Goal: Book appointment/travel/reservation

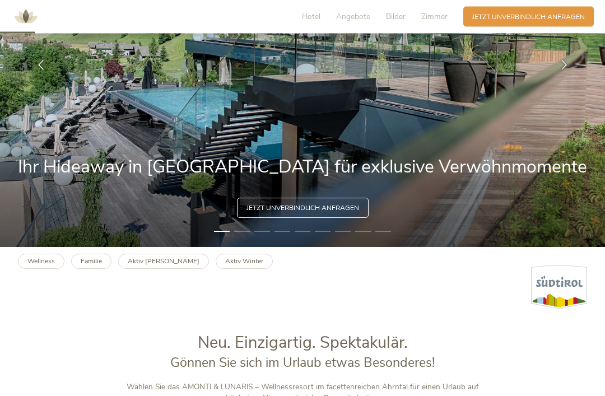
scroll to position [160, 0]
click at [225, 265] on b "Aktiv Winter" at bounding box center [244, 261] width 38 height 9
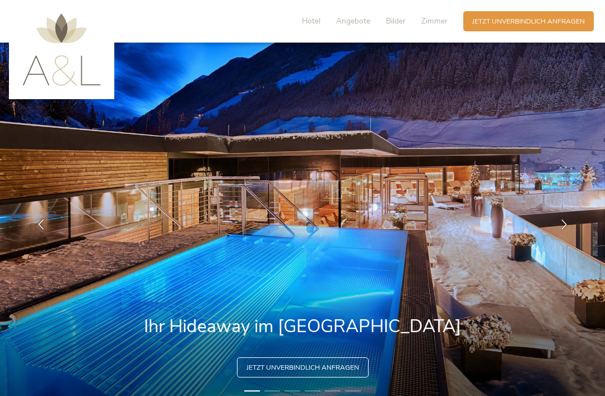
click at [576, 236] on div at bounding box center [564, 225] width 28 height 28
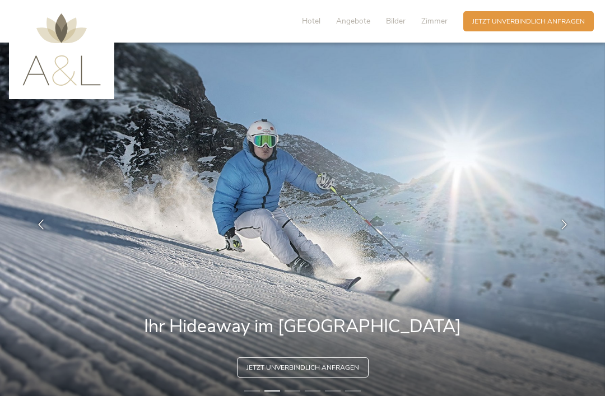
click at [571, 239] on div at bounding box center [564, 225] width 28 height 28
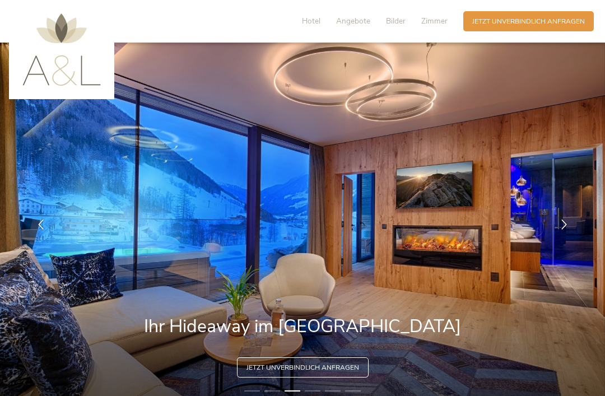
click at [567, 239] on div at bounding box center [564, 225] width 28 height 28
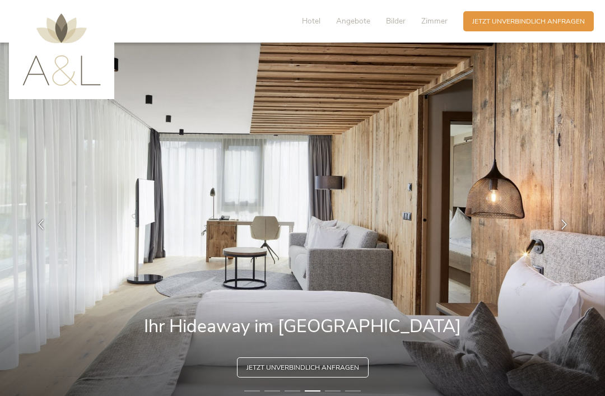
click at [570, 239] on div at bounding box center [564, 225] width 28 height 28
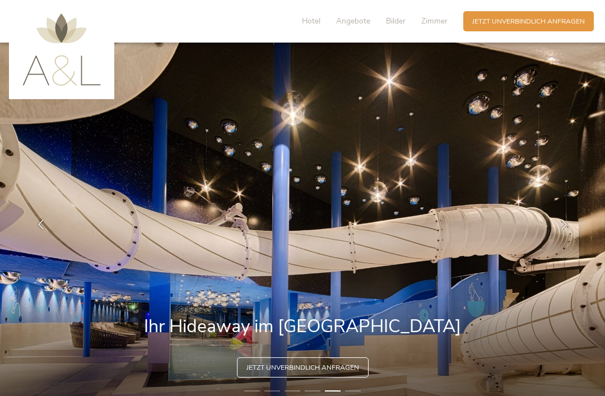
click at [560, 252] on img at bounding box center [302, 225] width 605 height 364
click at [558, 239] on div at bounding box center [564, 225] width 28 height 28
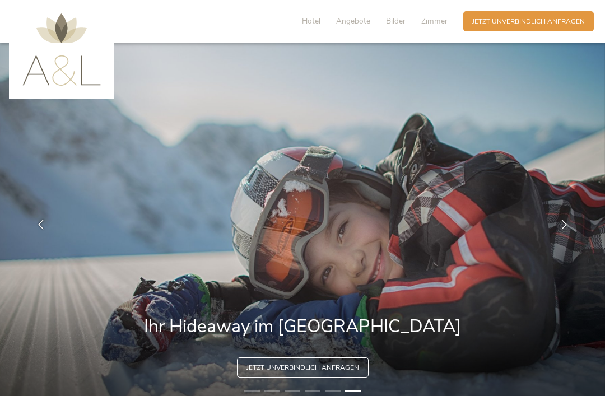
click at [555, 239] on div at bounding box center [564, 225] width 28 height 28
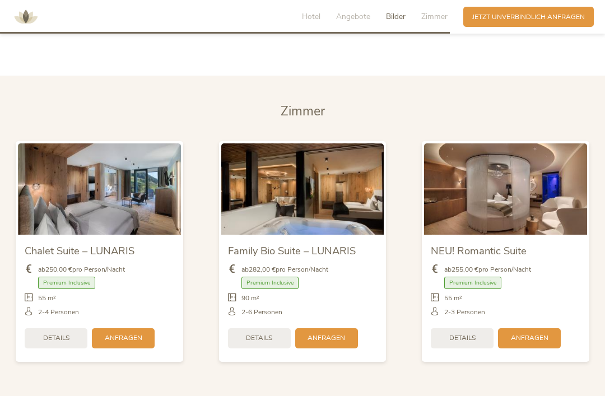
scroll to position [1912, 0]
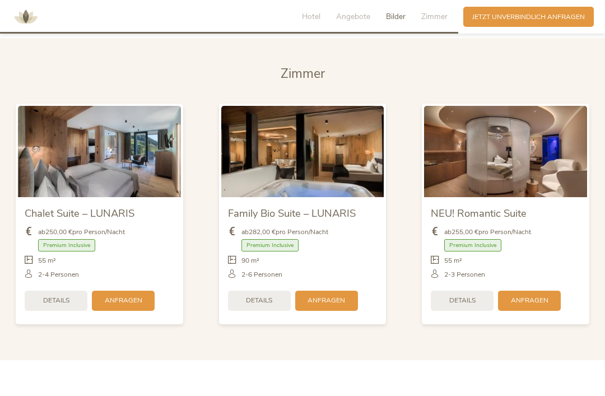
scroll to position [1946, 0]
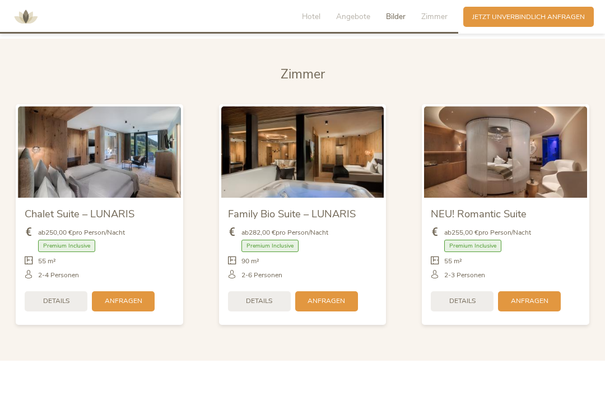
click at [478, 311] on div "Details" at bounding box center [462, 301] width 63 height 20
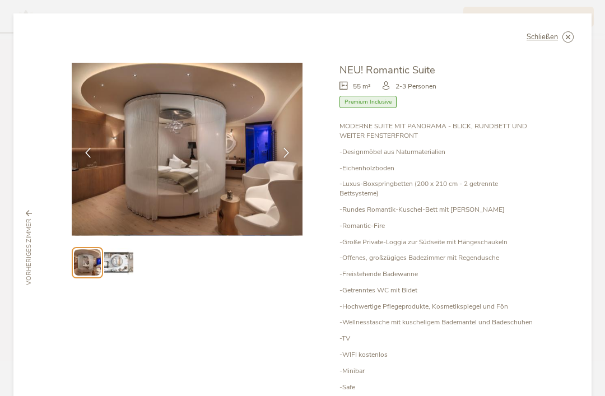
click at [128, 263] on img at bounding box center [118, 262] width 29 height 29
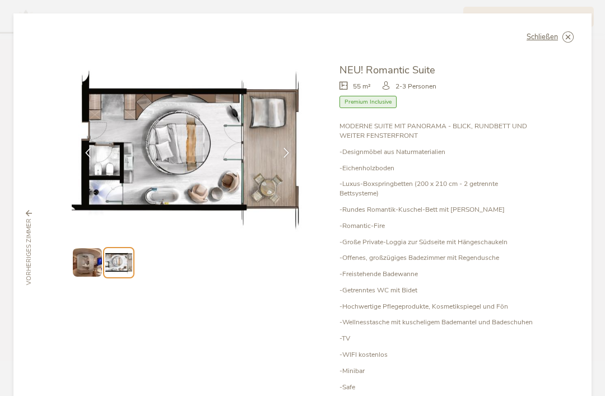
click at [105, 265] on img at bounding box center [118, 262] width 26 height 26
click at [98, 259] on img at bounding box center [87, 262] width 29 height 29
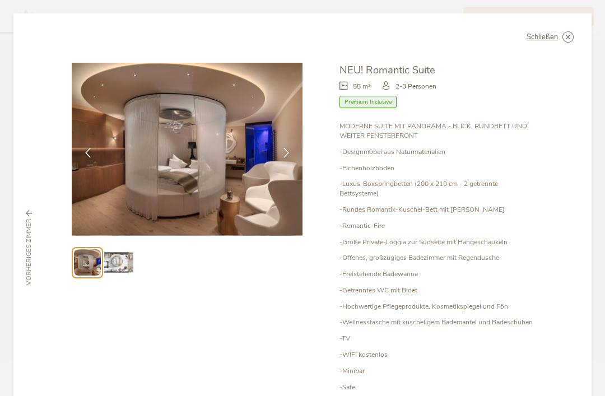
click at [0, 0] on icon at bounding box center [0, 0] width 0 height 0
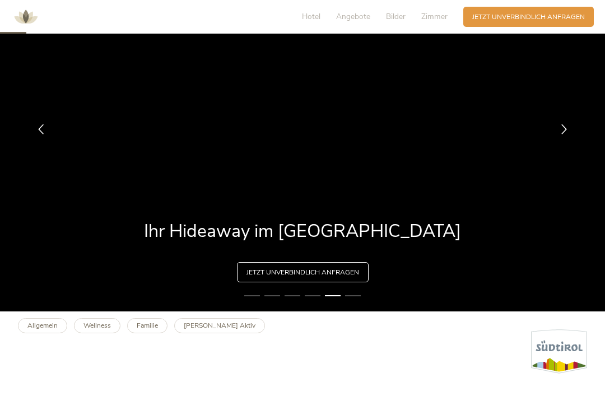
scroll to position [63, 0]
